Goal: Task Accomplishment & Management: Use online tool/utility

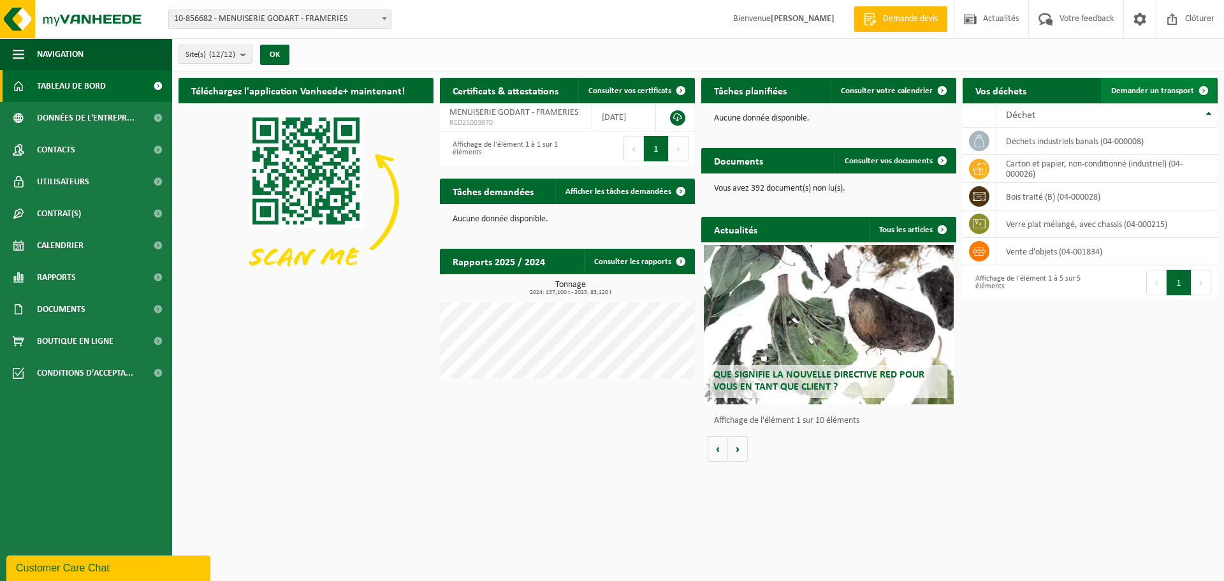
click at [1157, 85] on link "Demander un transport" at bounding box center [1158, 90] width 115 height 25
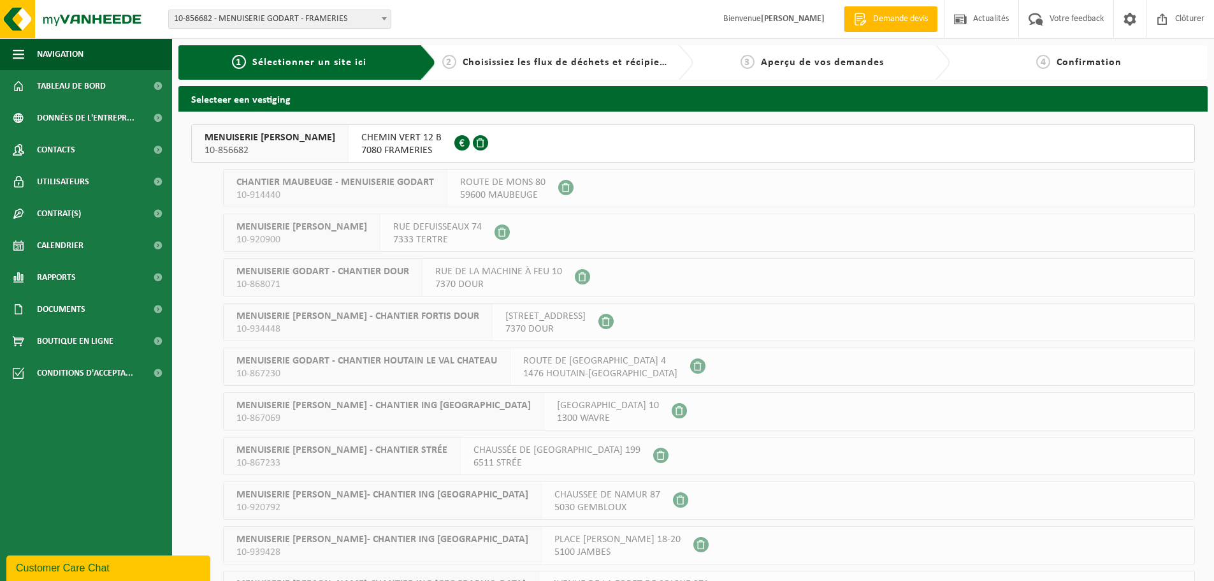
click at [377, 140] on span "CHEMIN VERT 12 B" at bounding box center [401, 137] width 80 height 13
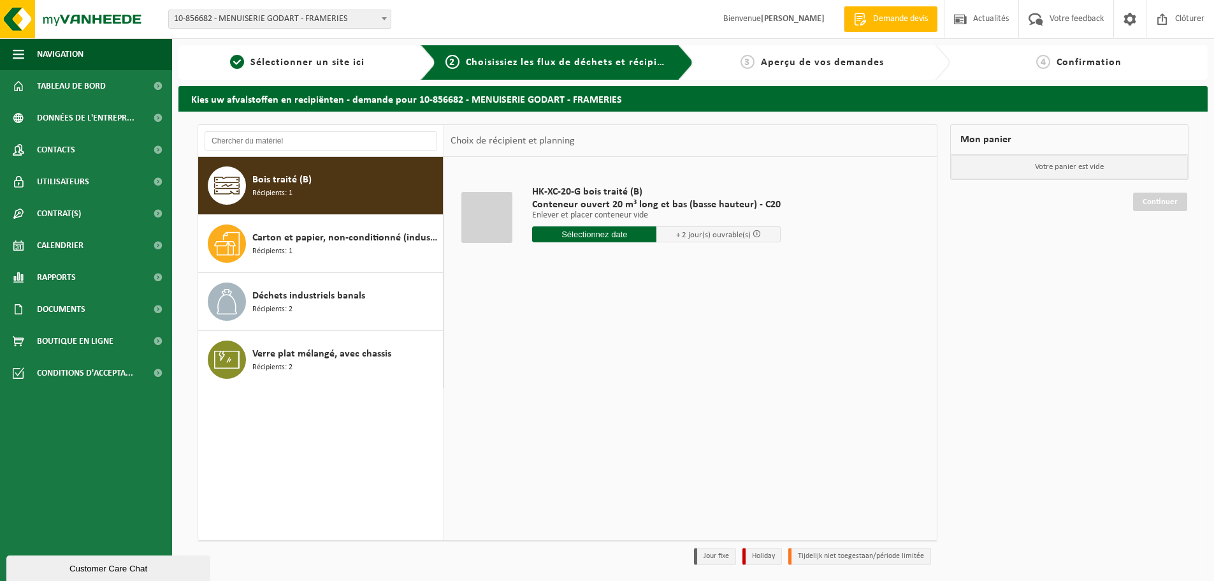
click at [604, 238] on input "text" at bounding box center [594, 234] width 124 height 16
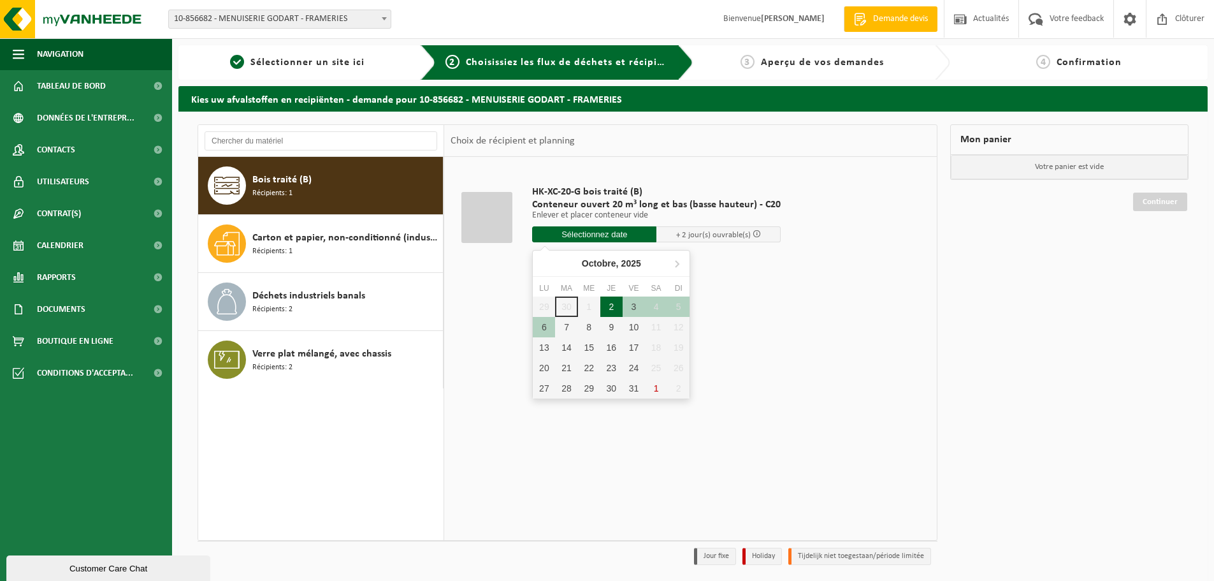
click at [602, 308] on div "2" at bounding box center [611, 306] width 22 height 20
type input "à partir de 2025-10-02"
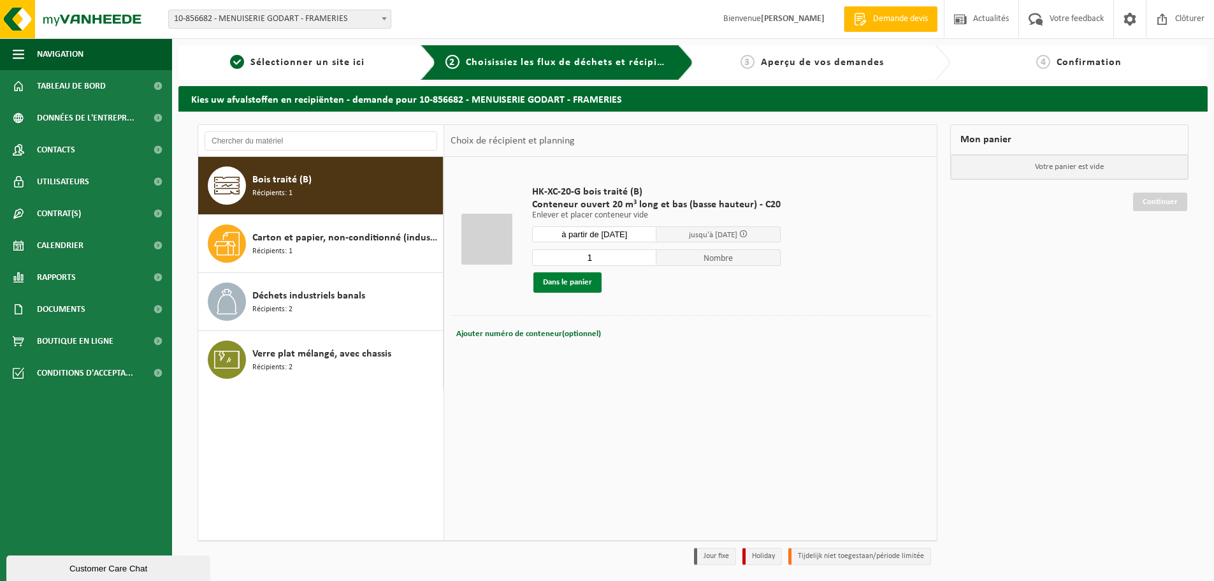
click at [556, 283] on button "Dans le panier" at bounding box center [567, 282] width 68 height 20
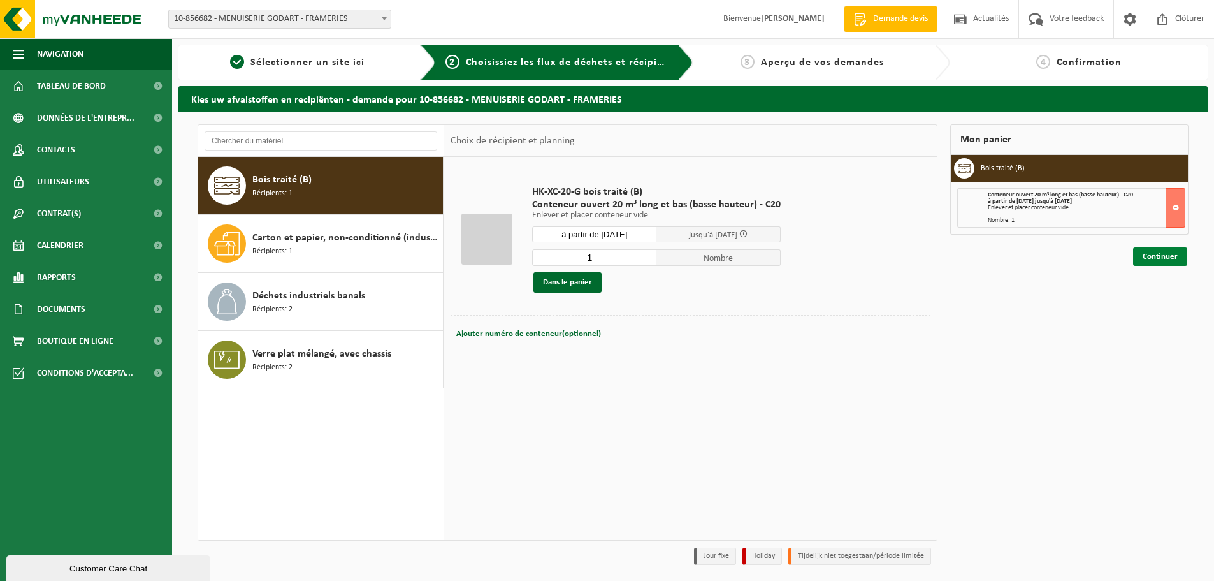
click at [1152, 255] on link "Continuer" at bounding box center [1160, 256] width 54 height 18
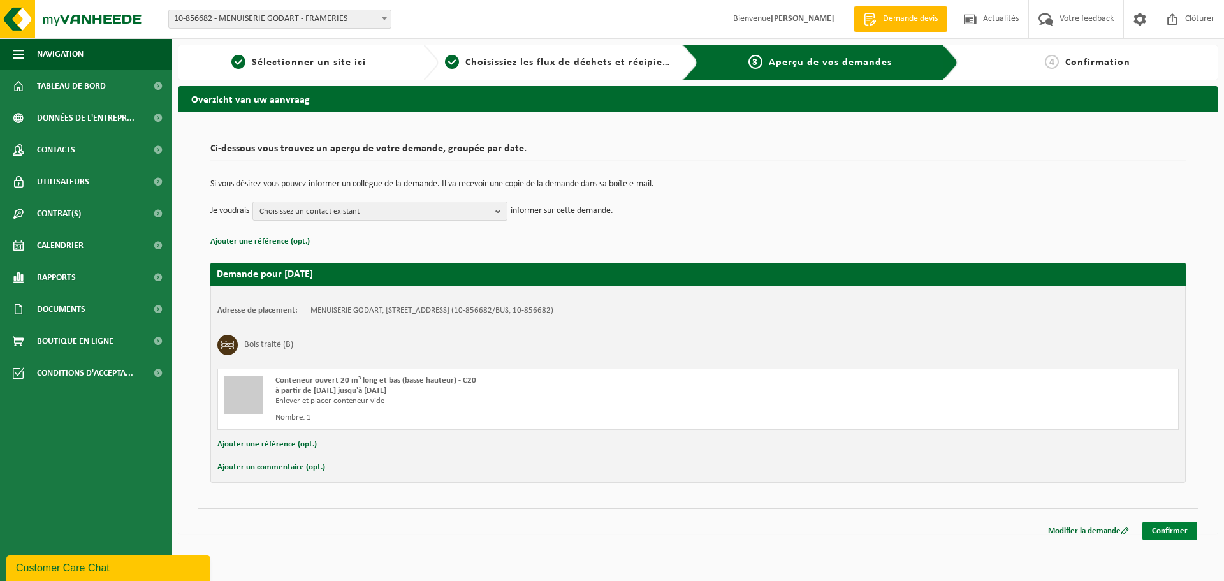
click at [1165, 526] on link "Confirmer" at bounding box center [1169, 530] width 55 height 18
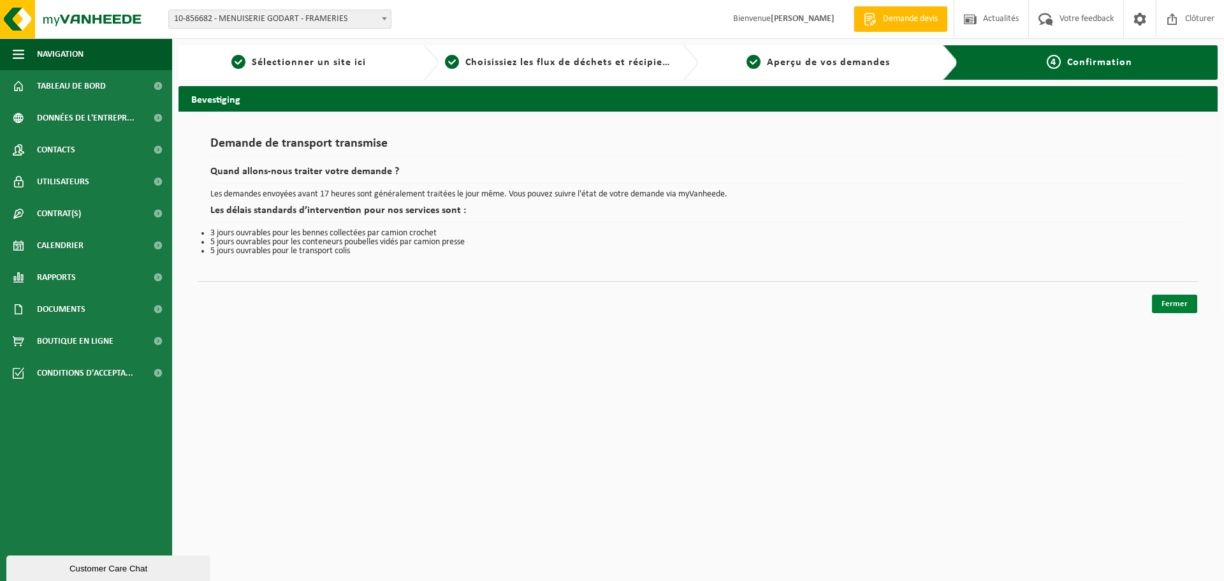
click at [1165, 298] on link "Fermer" at bounding box center [1174, 303] width 45 height 18
